Goal: Transaction & Acquisition: Book appointment/travel/reservation

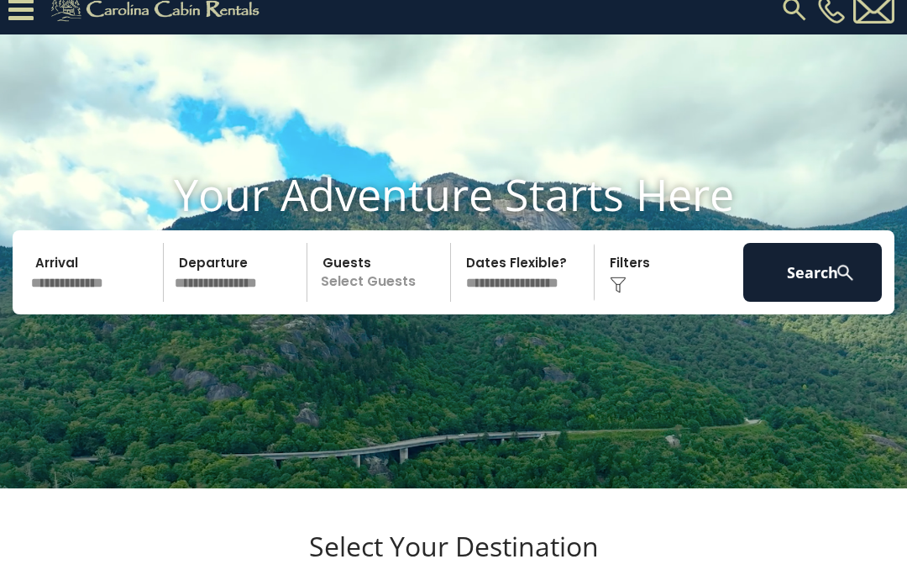
scroll to position [16, 0]
click at [98, 302] on input "text" at bounding box center [94, 272] width 139 height 59
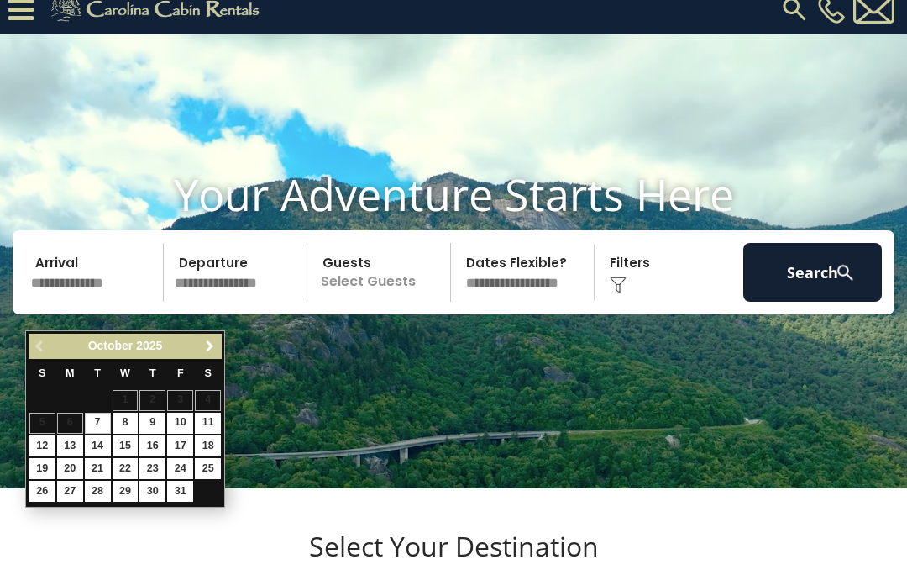
click at [207, 345] on span "Next" at bounding box center [209, 345] width 13 height 13
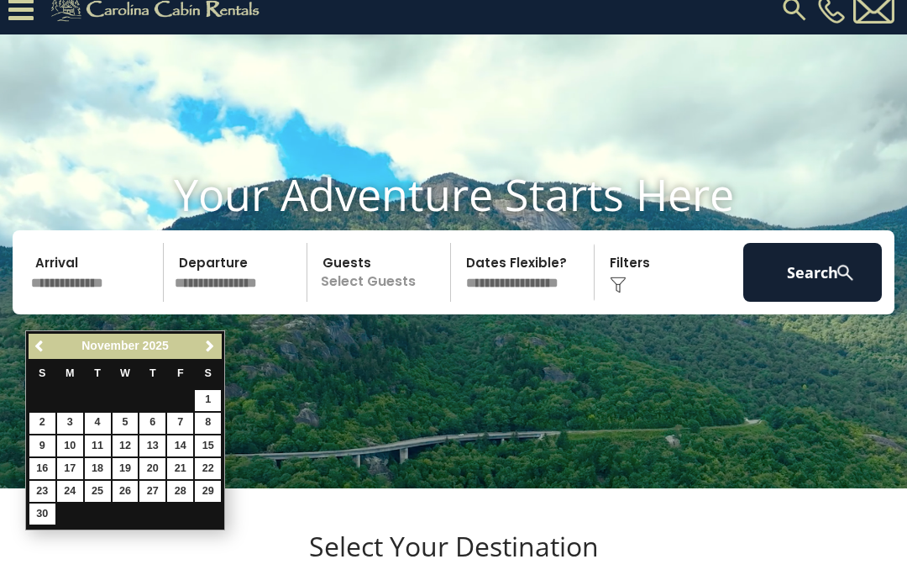
click at [35, 339] on link "Previous" at bounding box center [40, 346] width 21 height 21
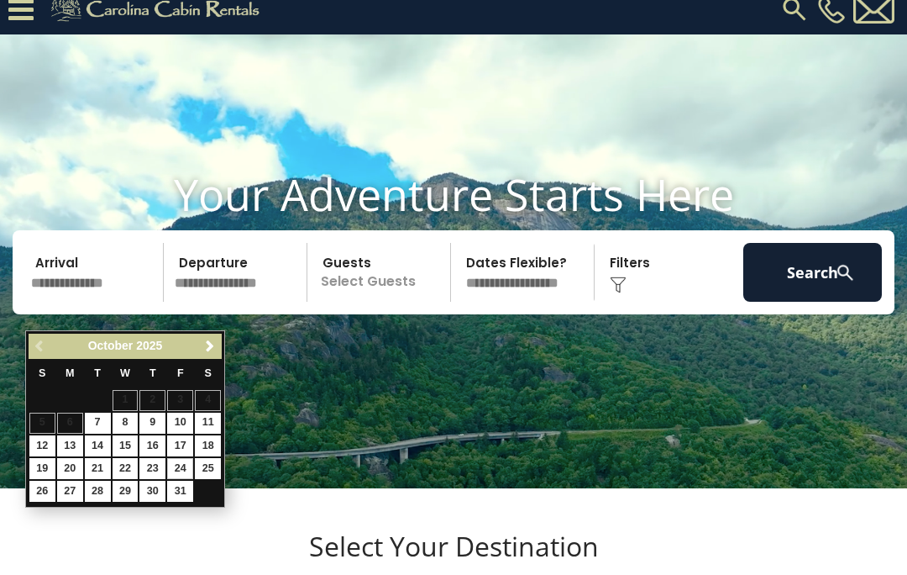
click at [186, 461] on link "24" at bounding box center [180, 468] width 26 height 21
type input "********"
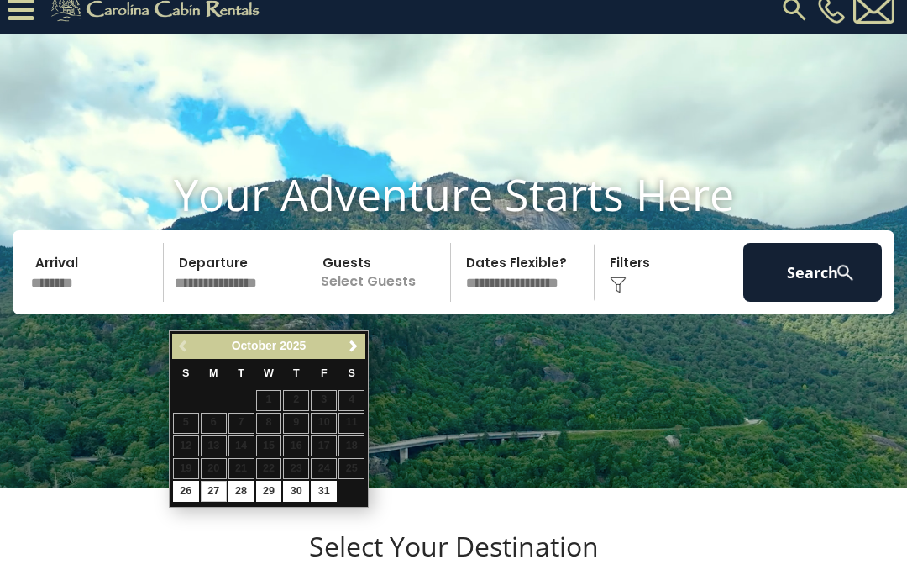
click at [213, 486] on link "27" at bounding box center [214, 490] width 26 height 21
type input "********"
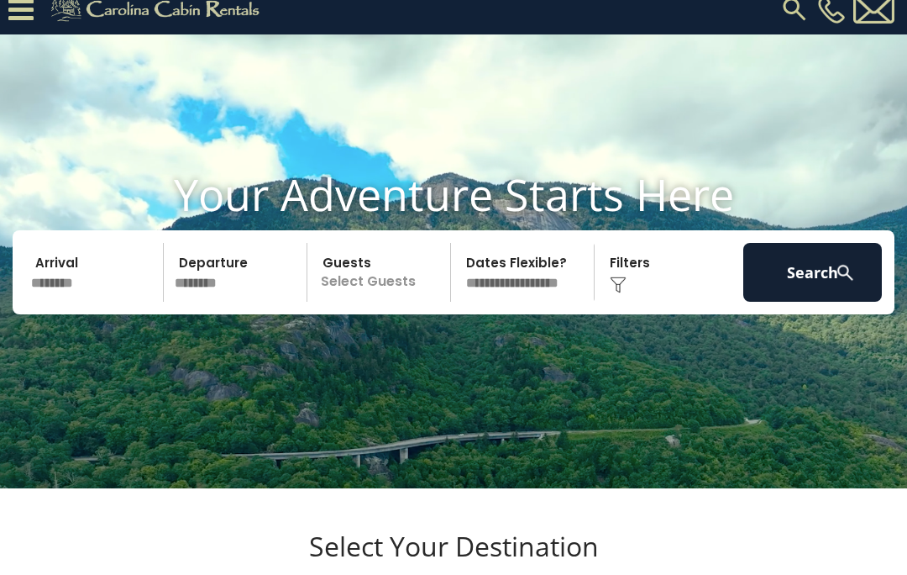
click at [395, 302] on p "Select Guests" at bounding box center [381, 272] width 138 height 59
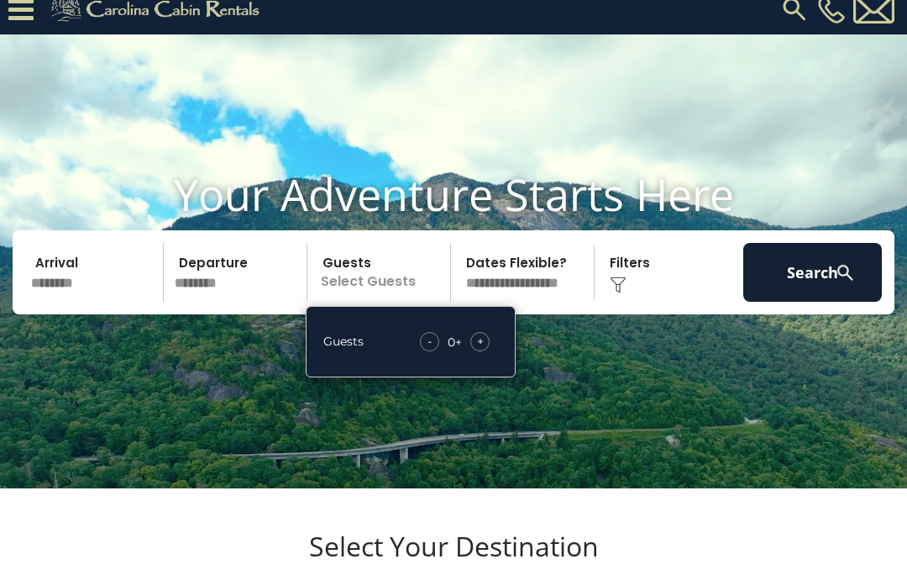
click at [657, 302] on div "Click to Choose" at bounding box center [669, 272] width 139 height 59
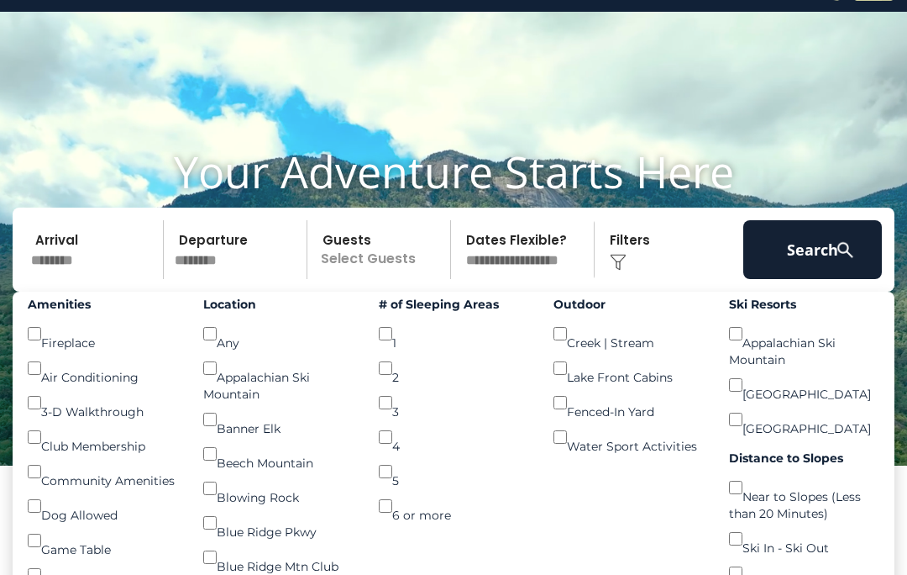
scroll to position [0, 0]
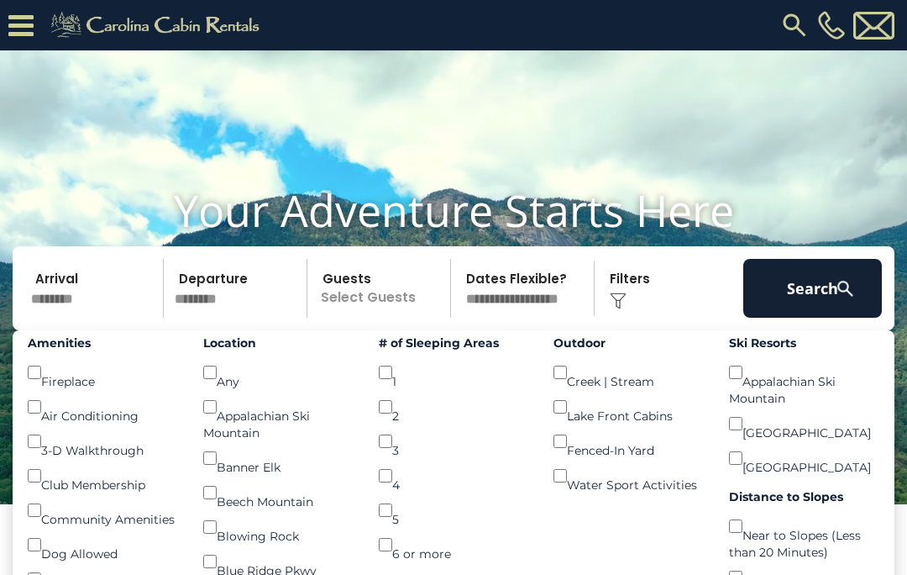
click at [830, 317] on button "Search" at bounding box center [812, 288] width 139 height 59
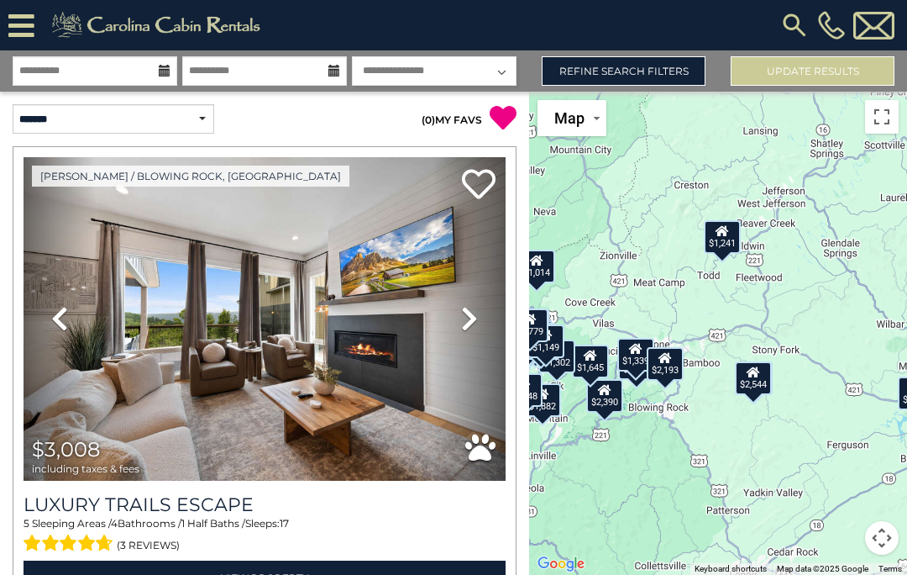
click at [730, 254] on div "$1,241" at bounding box center [722, 237] width 37 height 34
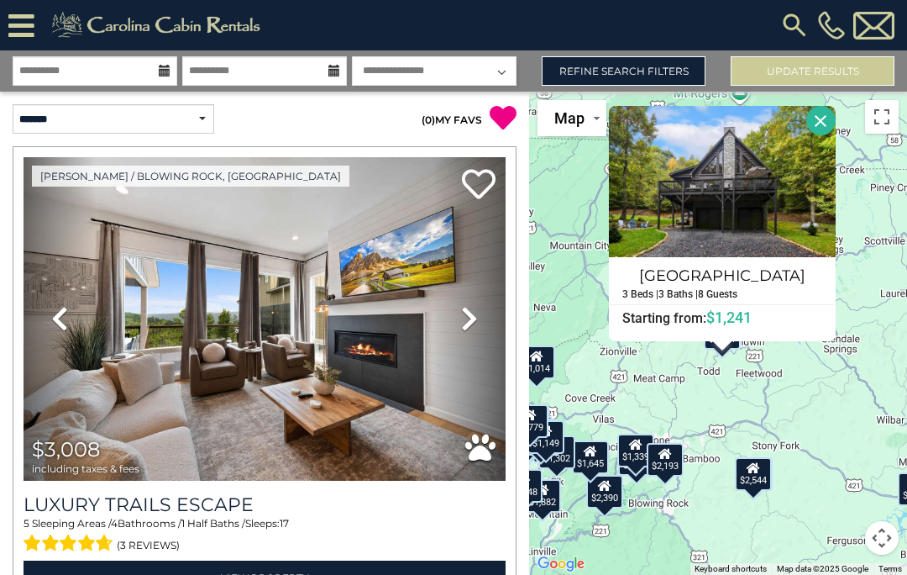
click at [888, 247] on div "$3,008 $3,421 $1,862 $1,851 $3,105 $2,544 $1,241 $1,112 $2,503 $2,390 $2,106 $2…" at bounding box center [718, 333] width 378 height 483
click at [836, 135] on button "Close" at bounding box center [820, 120] width 29 height 29
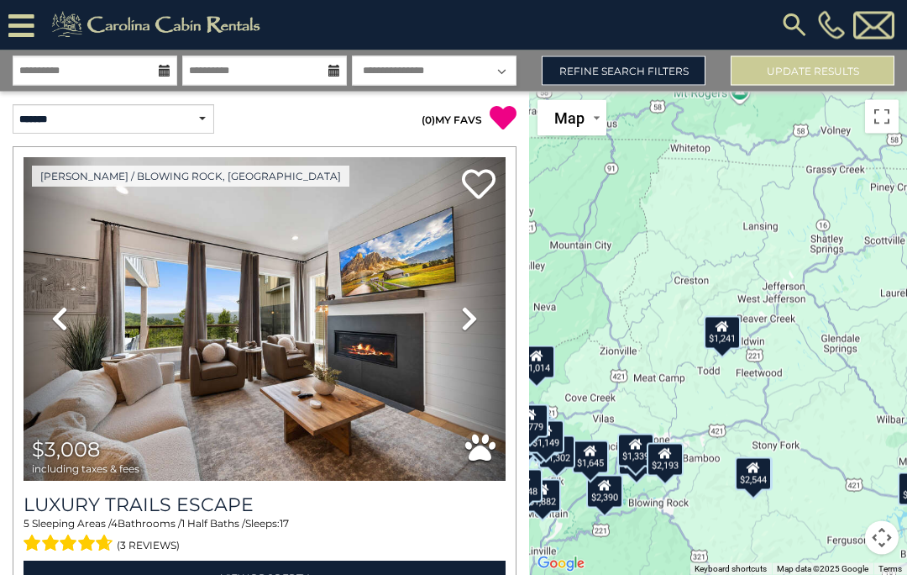
scroll to position [73, 0]
click at [629, 438] on icon at bounding box center [635, 444] width 13 height 12
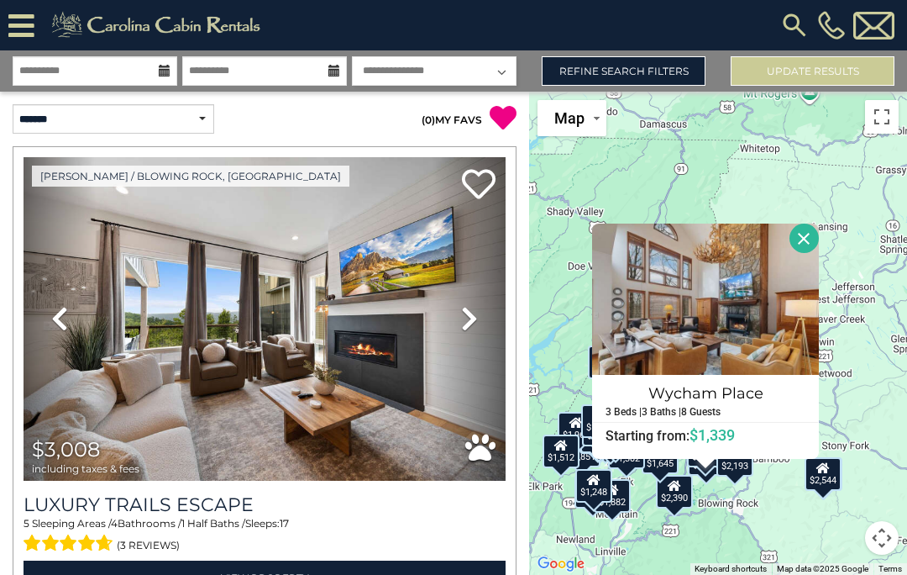
click at [819, 223] on button "Close" at bounding box center [804, 237] width 29 height 29
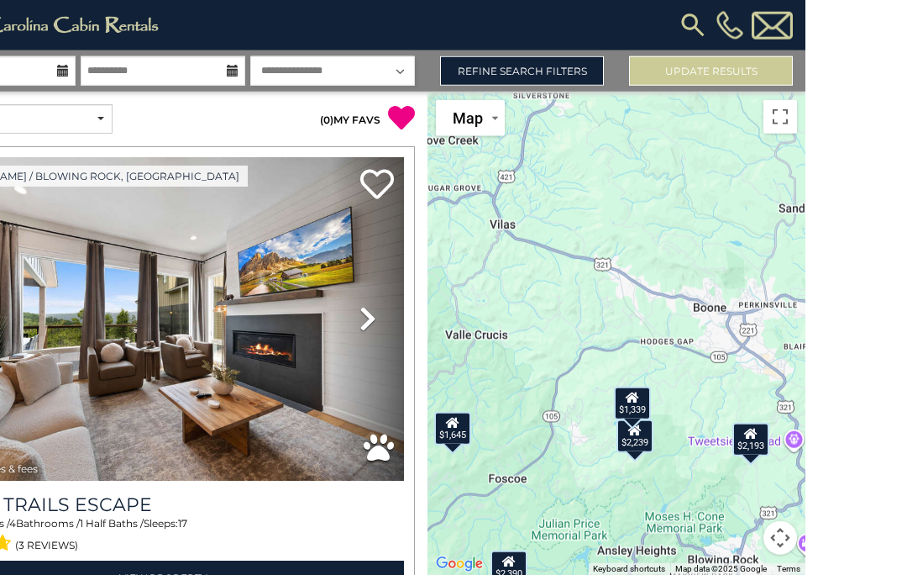
scroll to position [56, 0]
